Goal: Entertainment & Leisure: Consume media (video, audio)

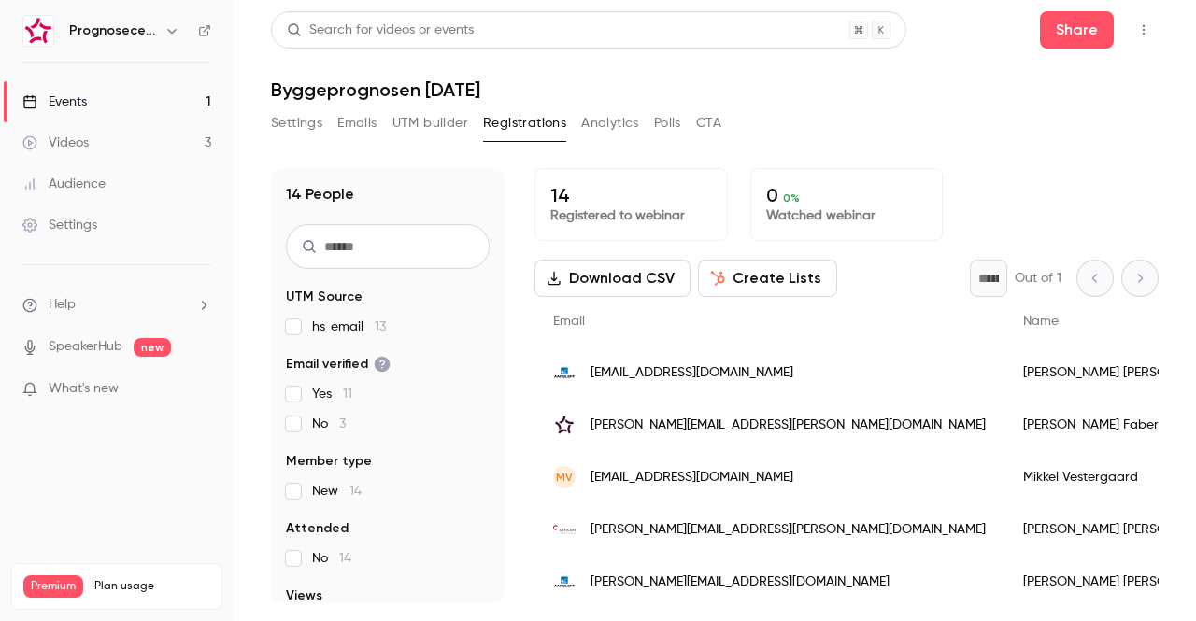
click at [303, 122] on button "Settings" at bounding box center [296, 123] width 51 height 30
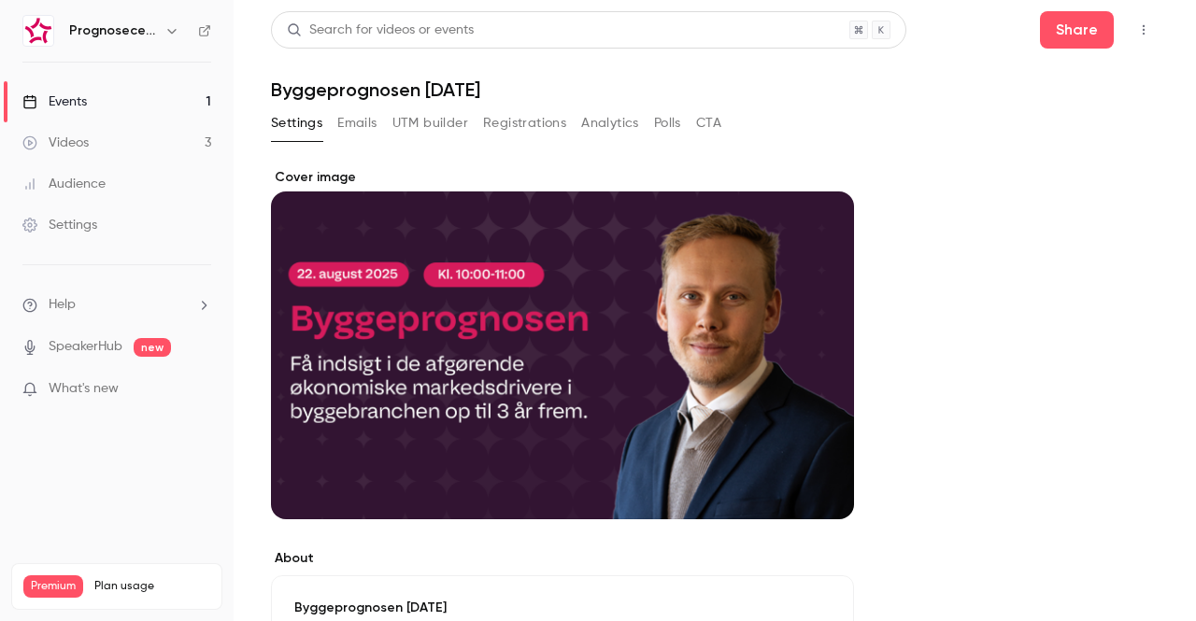
click at [78, 100] on div "Events" at bounding box center [54, 102] width 64 height 19
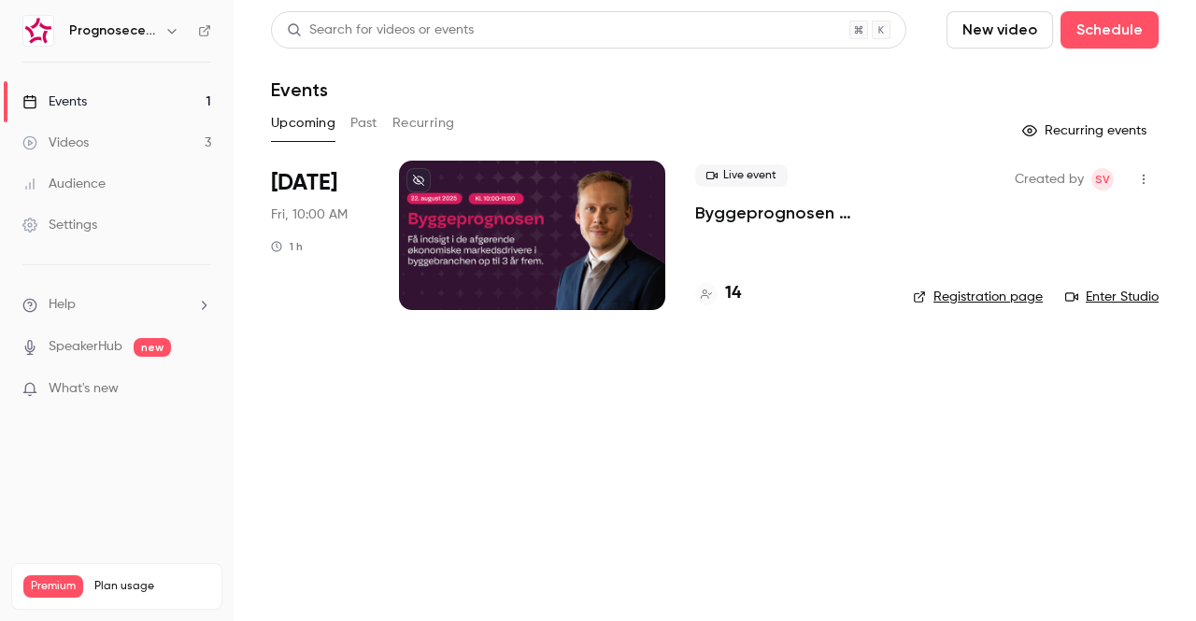
click at [979, 26] on button "New video" at bounding box center [1000, 29] width 107 height 37
click at [1013, 83] on div "Record" at bounding box center [1069, 81] width 142 height 19
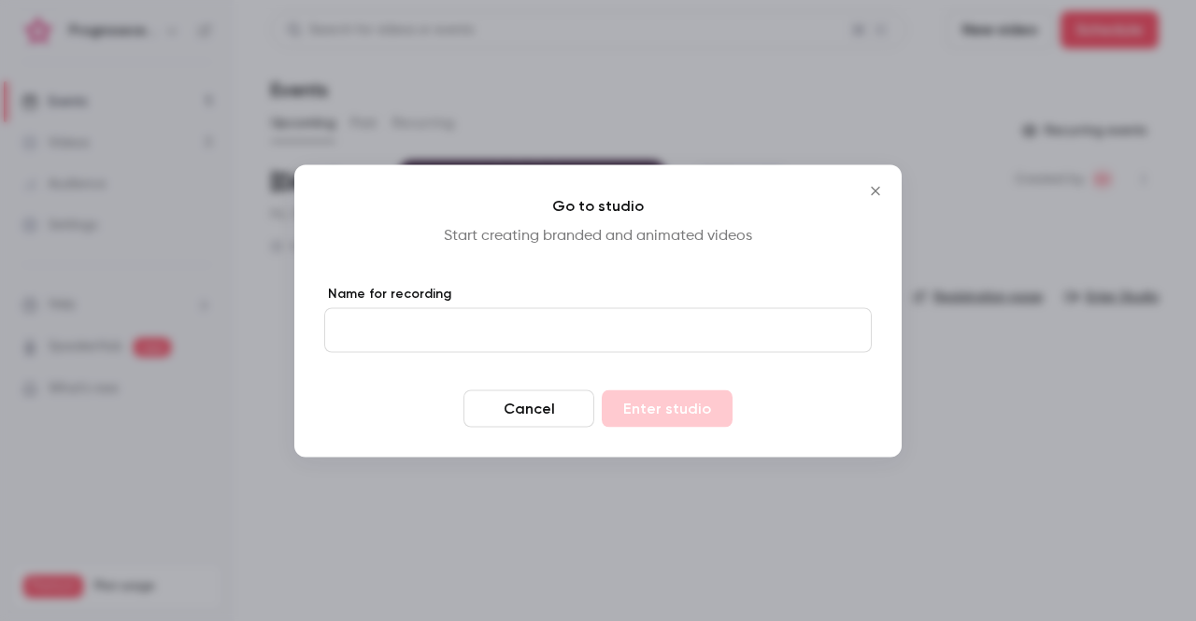
click at [548, 336] on input "Name for recording" at bounding box center [598, 329] width 548 height 45
type input "****"
click at [602, 390] on button "Enter studio" at bounding box center [667, 408] width 131 height 37
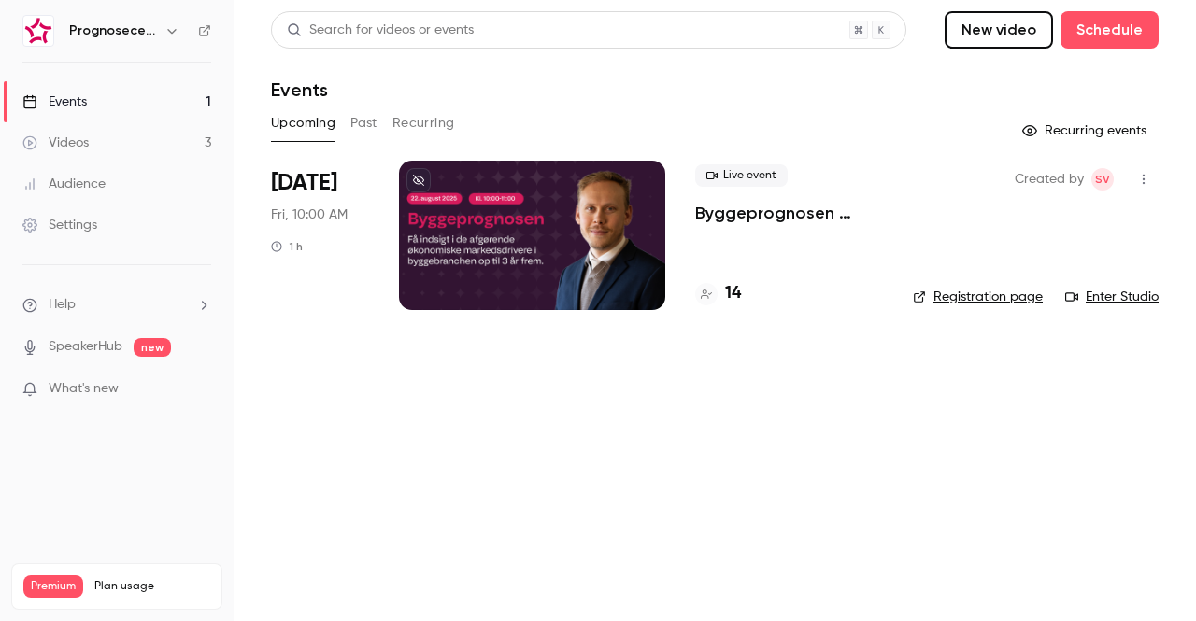
click at [81, 152] on link "Videos 3" at bounding box center [117, 142] width 234 height 41
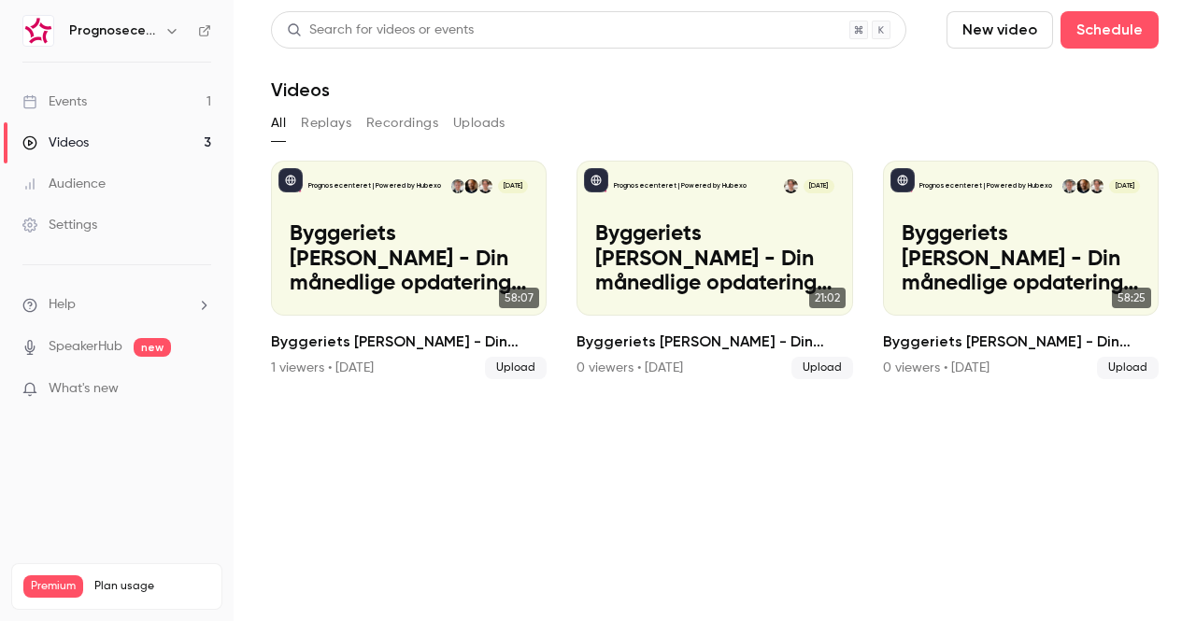
click at [82, 107] on div "Events" at bounding box center [54, 102] width 64 height 19
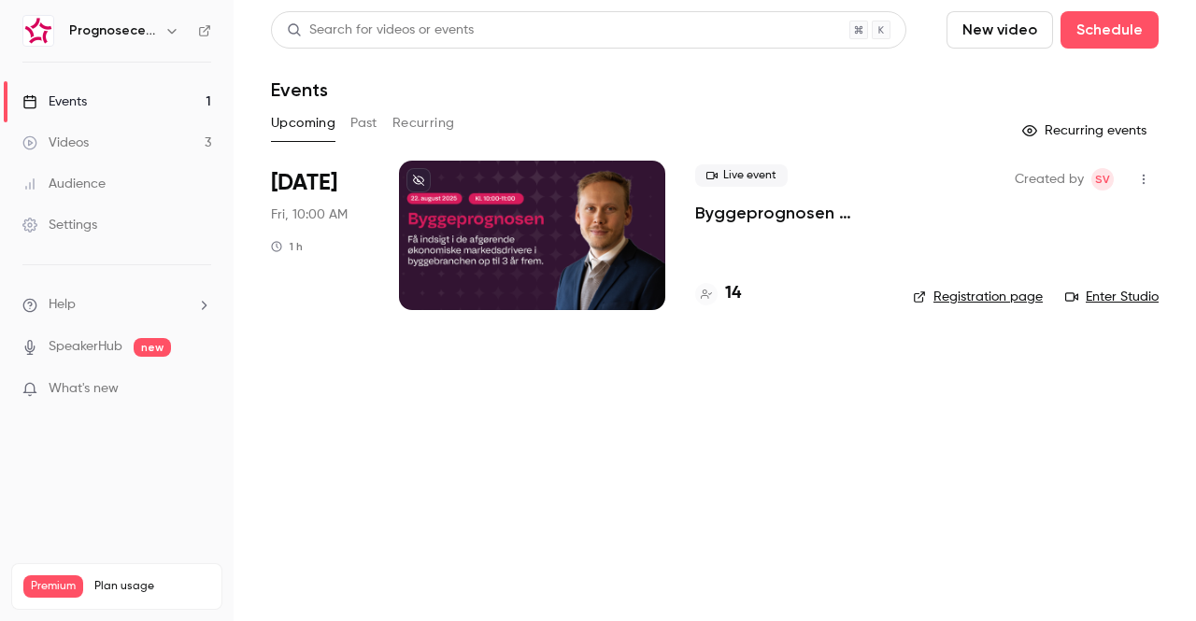
click at [1142, 182] on icon "button" at bounding box center [1143, 179] width 15 height 13
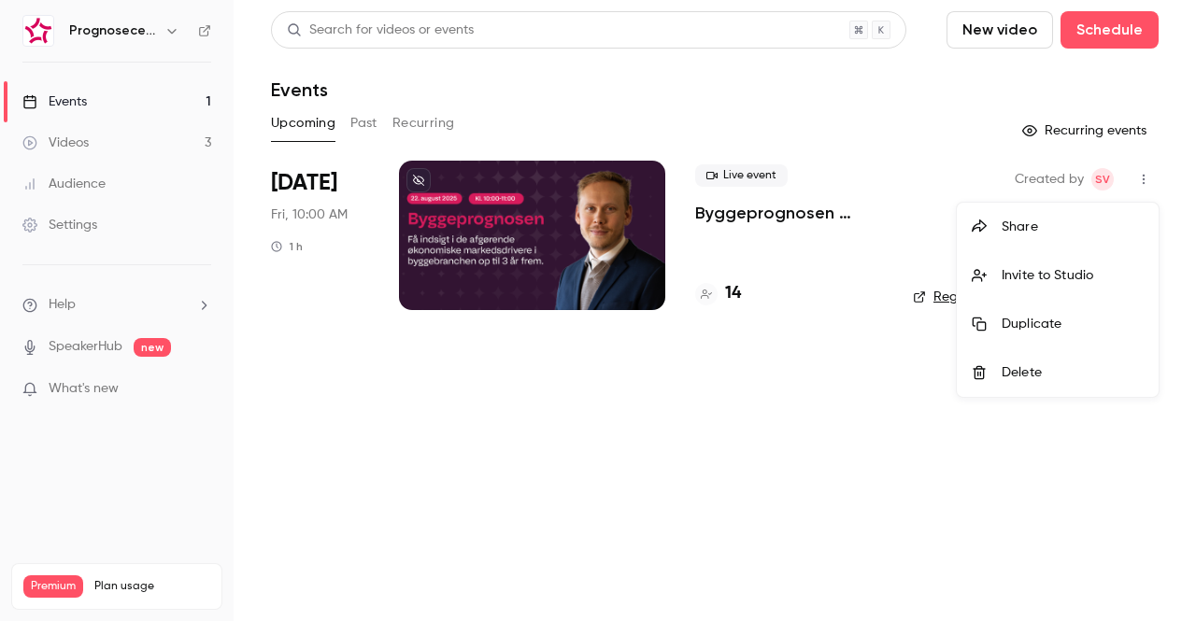
click at [790, 423] on div at bounding box center [598, 310] width 1196 height 621
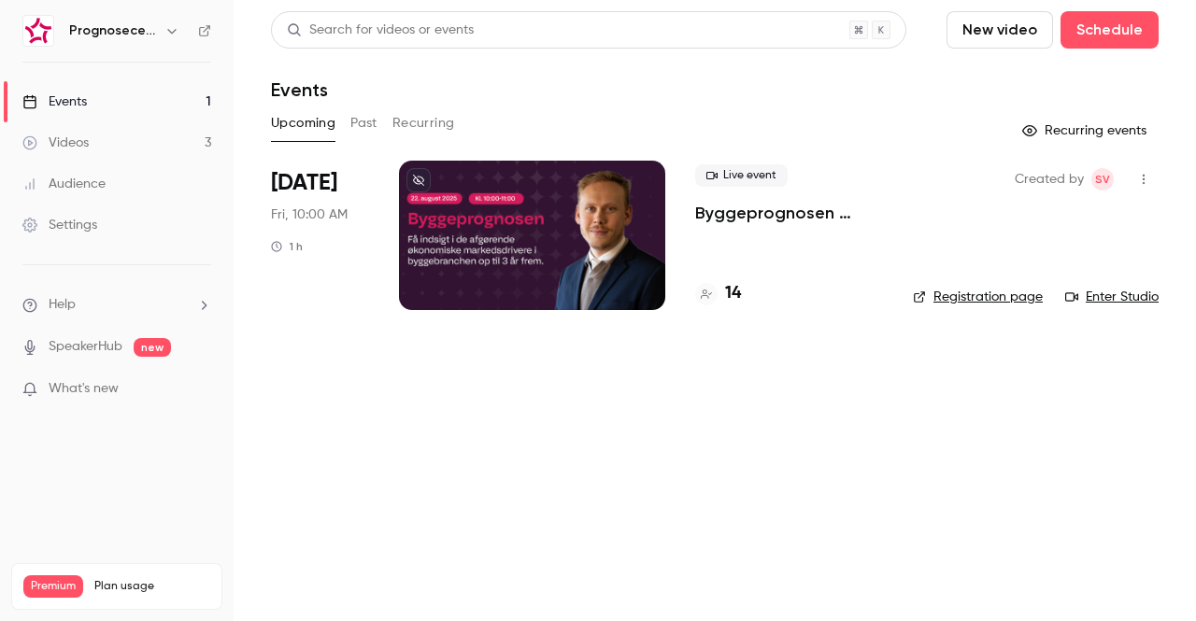
click at [88, 26] on h6 "Prognosecenteret | Powered by Hubexo" at bounding box center [113, 30] width 88 height 19
click at [62, 105] on div "Events" at bounding box center [54, 102] width 64 height 19
click at [172, 40] on button "button" at bounding box center [172, 31] width 22 height 22
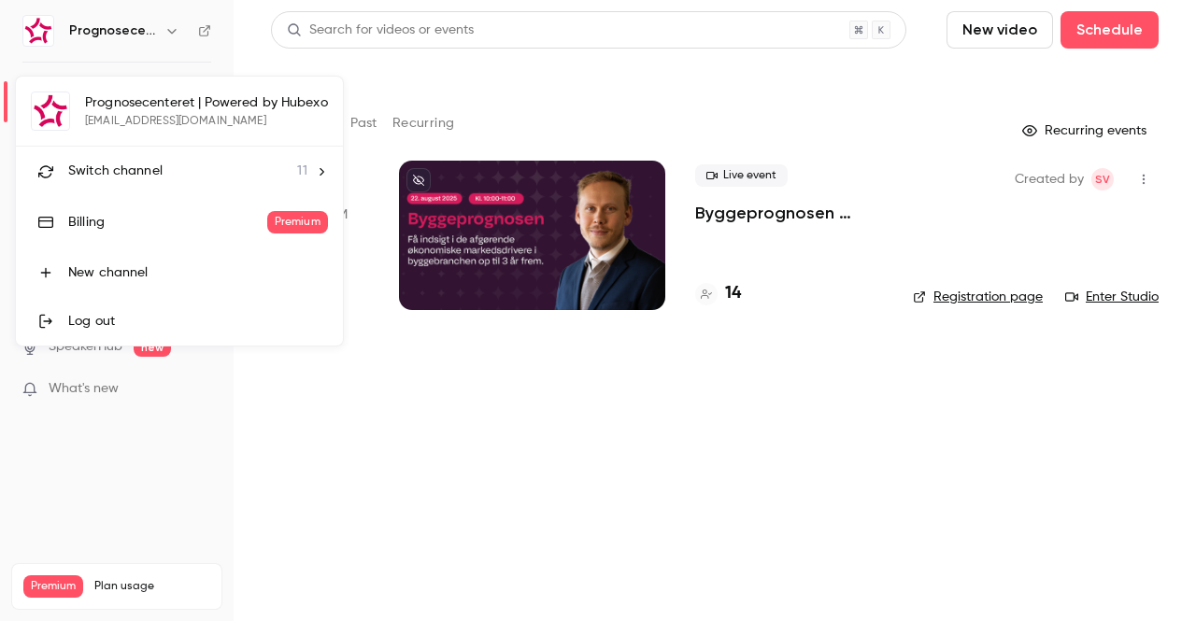
click at [202, 166] on div "Switch channel 11" at bounding box center [187, 172] width 239 height 20
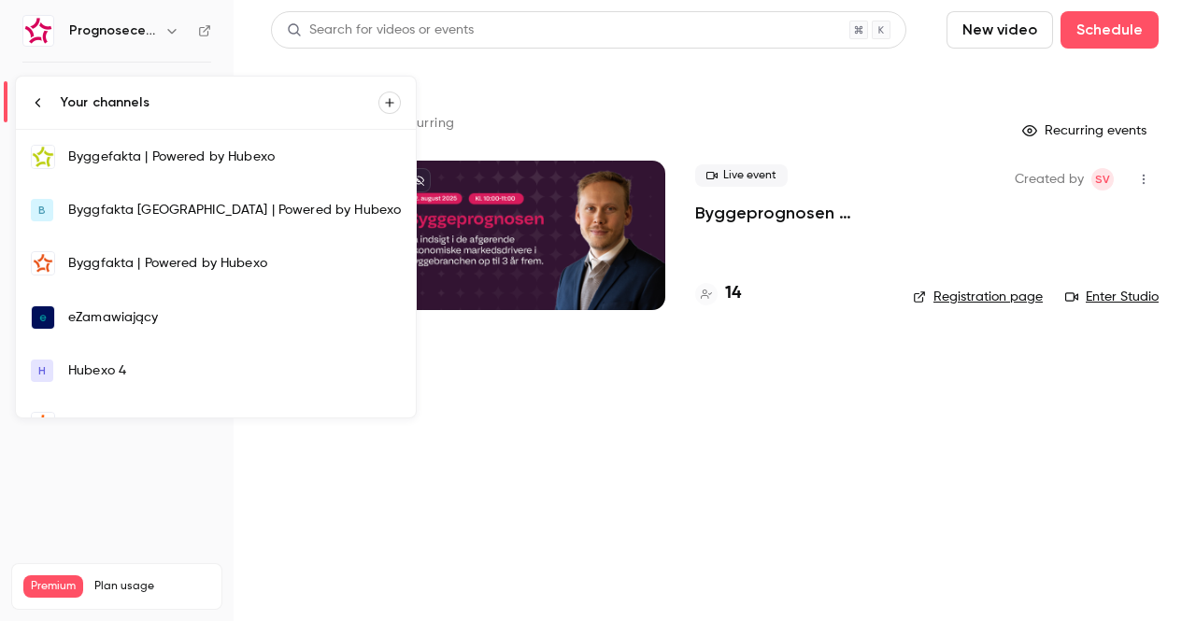
click at [171, 156] on div "Byggefakta | Powered by Hubexo" at bounding box center [234, 157] width 333 height 19
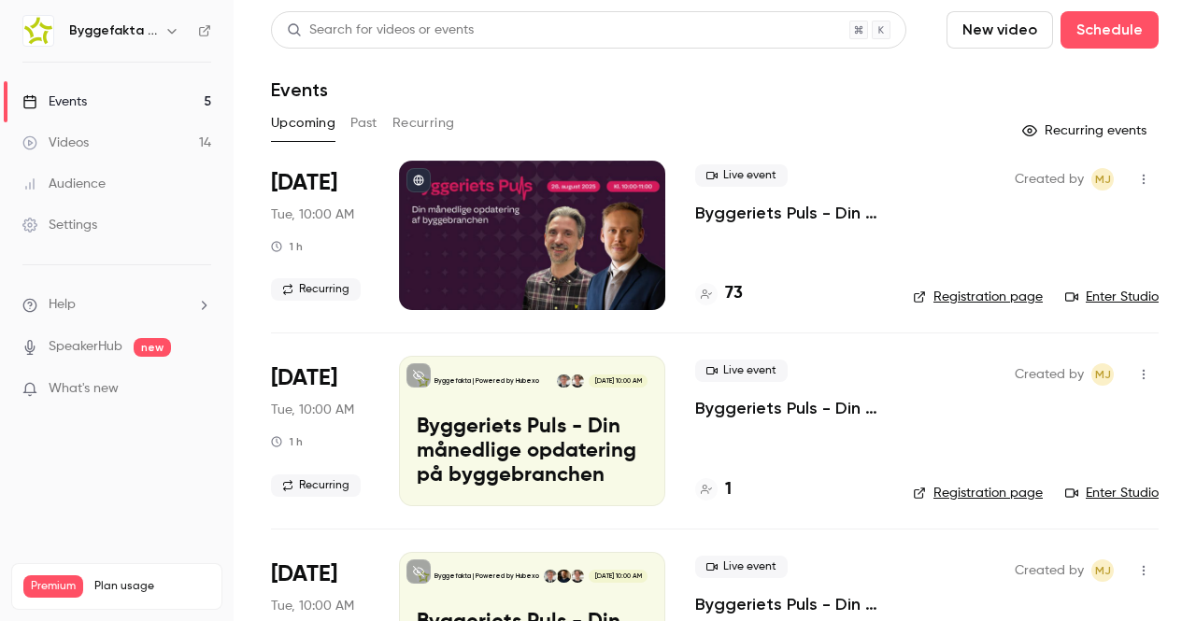
click at [368, 126] on button "Past" at bounding box center [363, 123] width 27 height 30
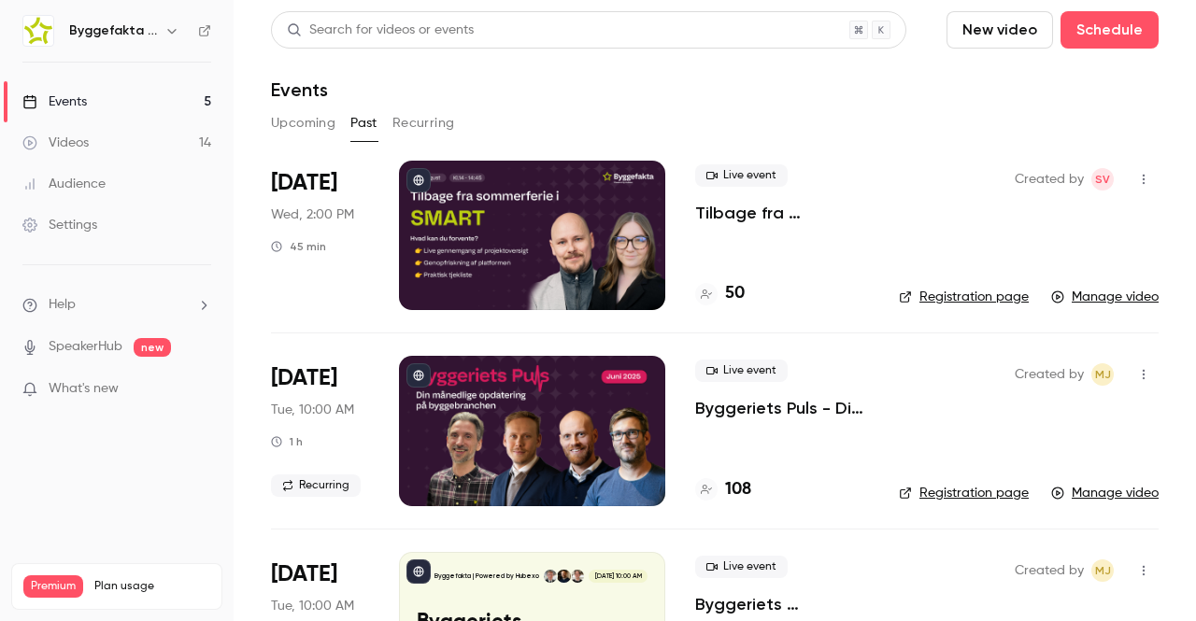
click at [497, 233] on div at bounding box center [532, 235] width 266 height 149
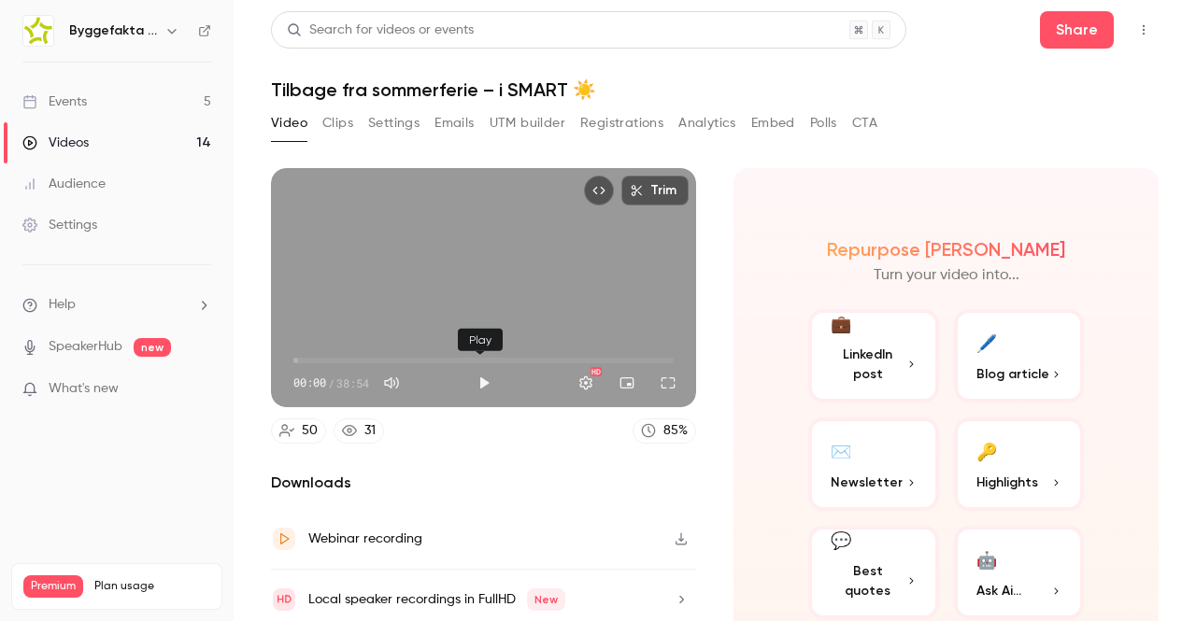
click at [480, 375] on button "Play" at bounding box center [483, 382] width 37 height 37
click at [662, 378] on button "Full screen" at bounding box center [667, 382] width 37 height 37
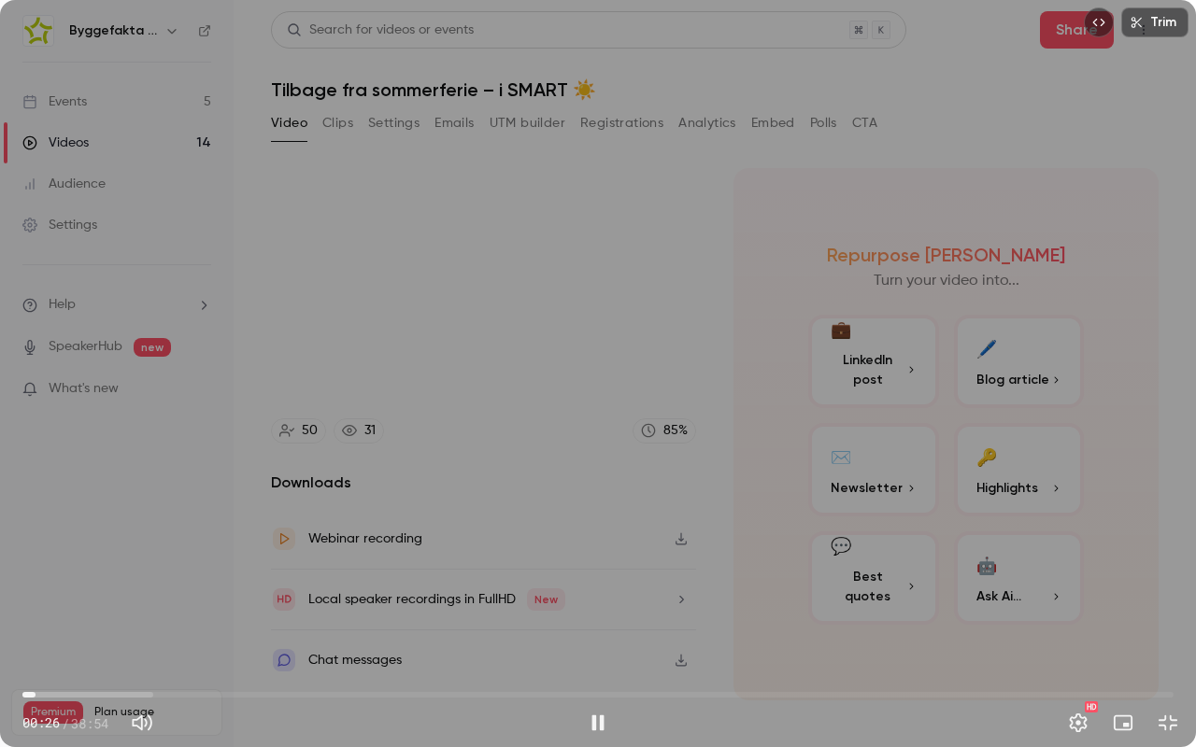
click at [662, 460] on div "Trim 00:26 00:26 / 38:54 HD" at bounding box center [598, 373] width 1196 height 747
click at [241, 620] on span "07:23" at bounding box center [597, 695] width 1151 height 30
click at [159, 620] on span "04:36" at bounding box center [597, 695] width 1151 height 30
click at [86, 620] on span "02:08" at bounding box center [597, 695] width 1151 height 30
click at [536, 620] on span "02:22" at bounding box center [597, 695] width 1151 height 30
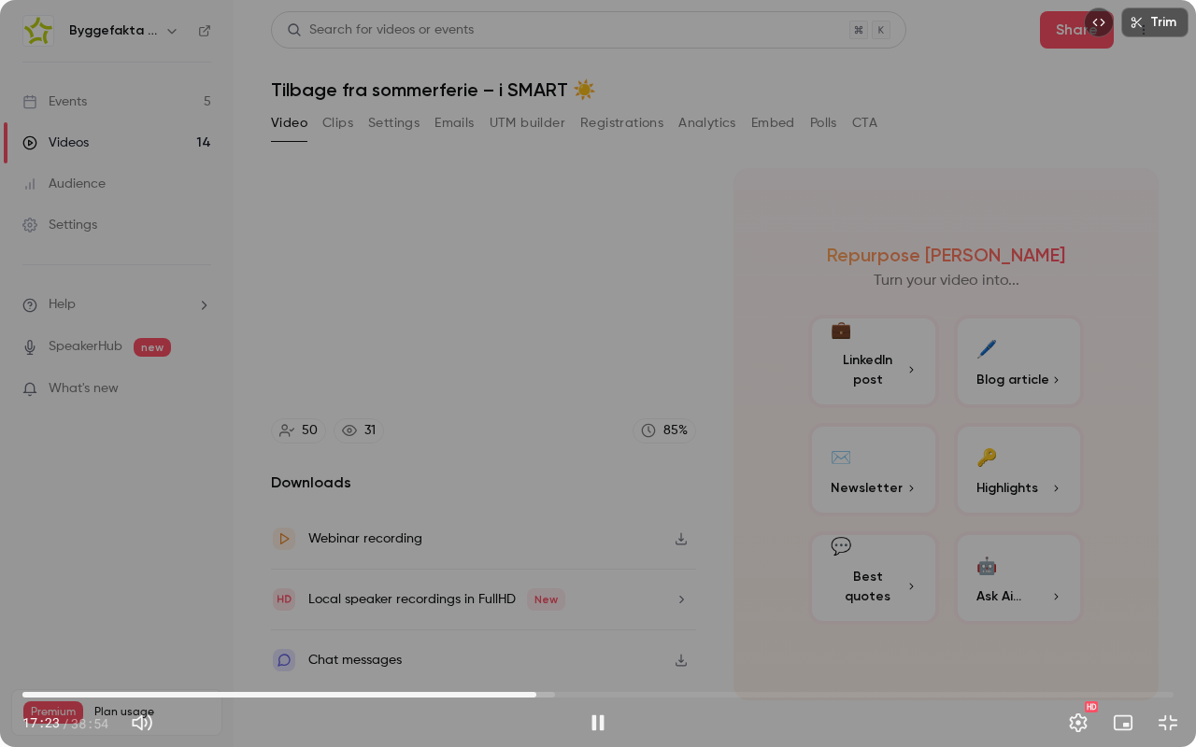
click at [601, 620] on span "17:23" at bounding box center [597, 695] width 1151 height 30
click at [652, 620] on span "19:33" at bounding box center [597, 695] width 1151 height 30
click at [692, 620] on span "22:38" at bounding box center [597, 695] width 1151 height 30
click at [768, 620] on span "25:12" at bounding box center [597, 695] width 1151 height 30
click at [813, 620] on span "26:43" at bounding box center [597, 695] width 1151 height 30
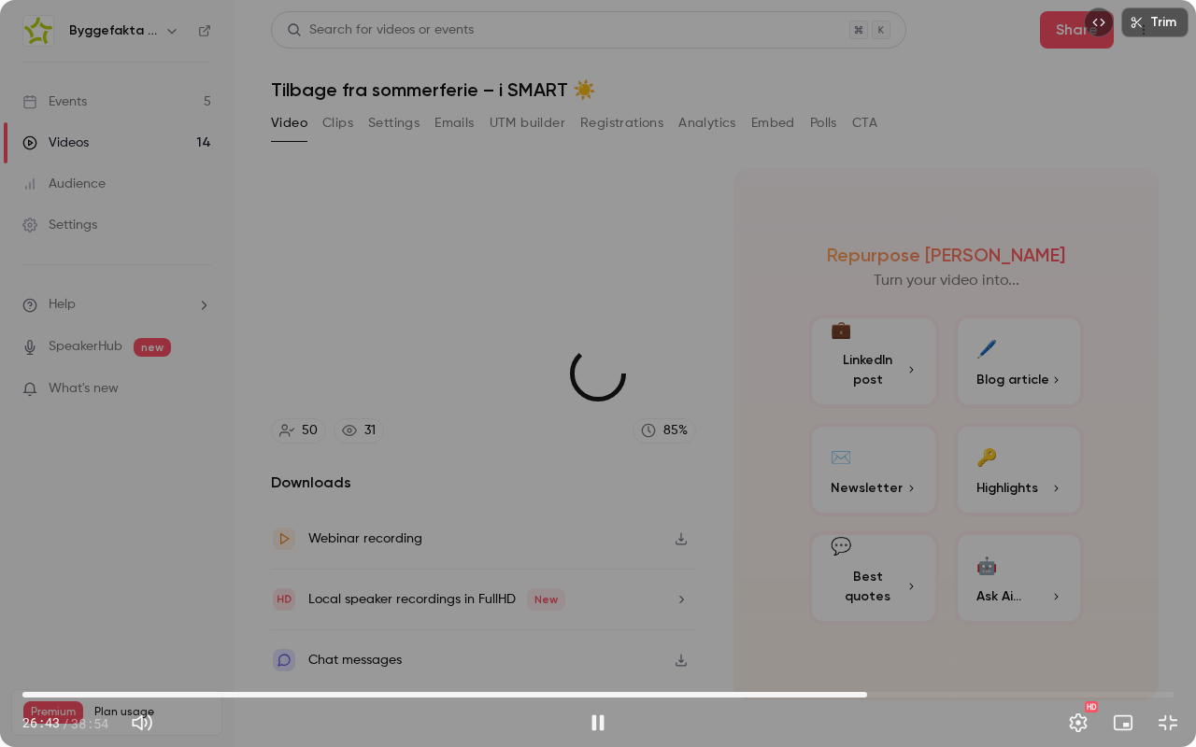
click at [867, 620] on span "28:33" at bounding box center [597, 695] width 1151 height 30
click at [912, 620] on span "30:04" at bounding box center [597, 695] width 1151 height 30
click at [953, 620] on span "30:04" at bounding box center [597, 695] width 1151 height 30
click at [1169, 620] on button "Exit full screen" at bounding box center [1167, 723] width 37 height 37
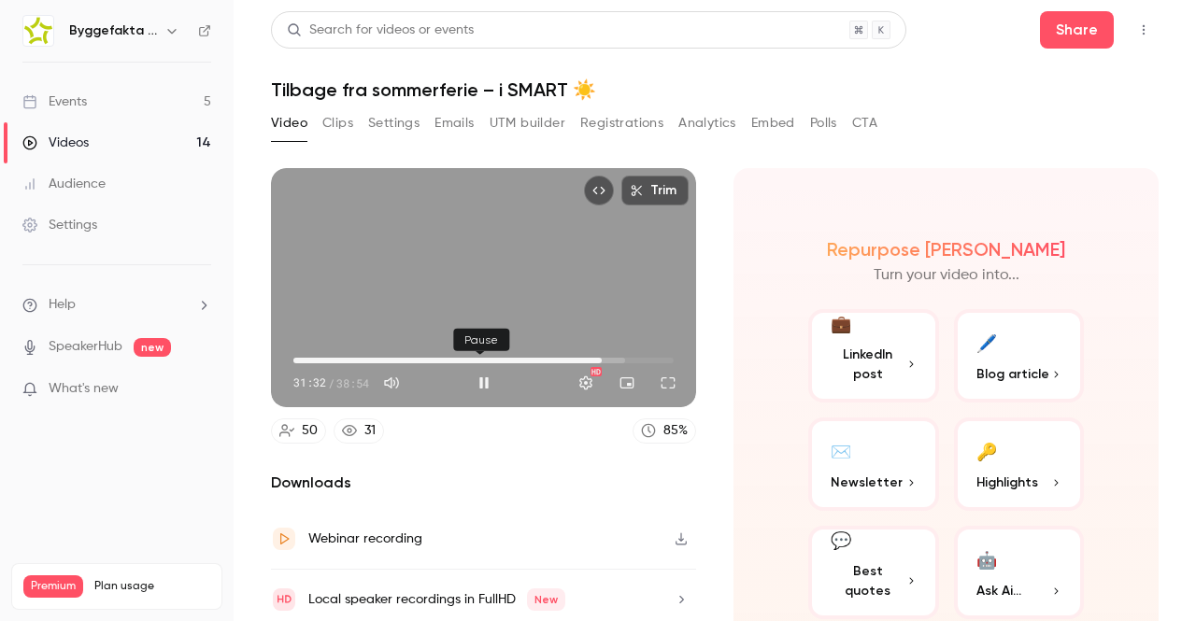
click at [478, 377] on button "Pause" at bounding box center [483, 382] width 37 height 37
type input "******"
